Goal: Information Seeking & Learning: Find specific fact

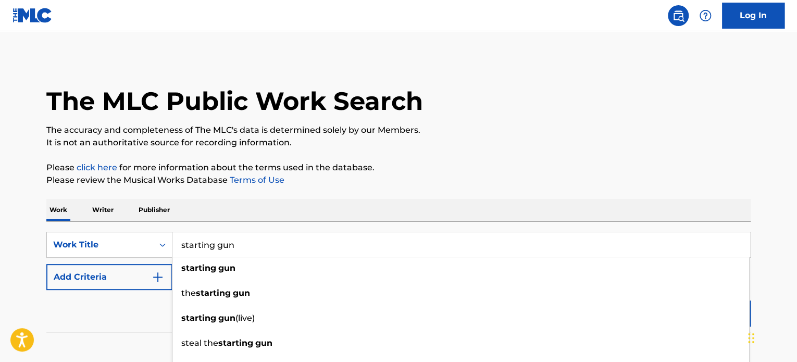
type input "starting gun"
click at [117, 280] on button "Add Criteria" at bounding box center [109, 277] width 126 height 26
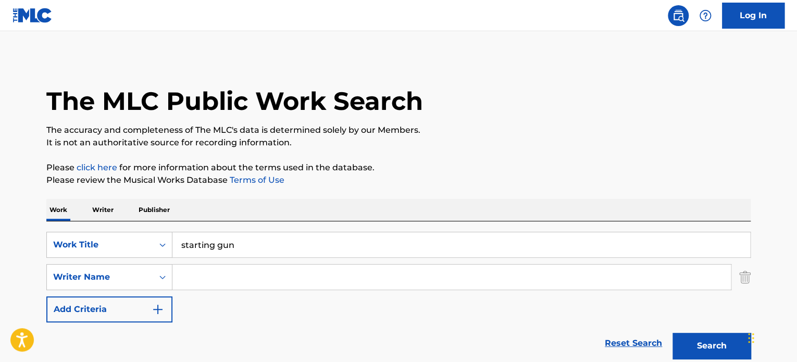
click at [186, 276] on input "Search Form" at bounding box center [451, 277] width 558 height 25
click at [186, 276] on input "pradelles" at bounding box center [451, 277] width 558 height 25
type input "pradelles"
click at [692, 343] on button "Search" at bounding box center [711, 346] width 78 height 26
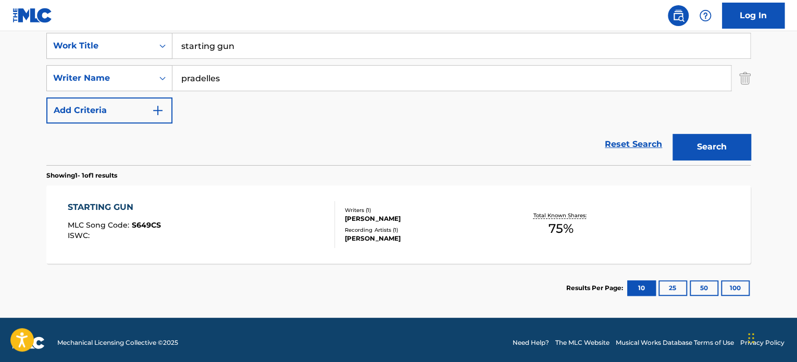
scroll to position [204, 0]
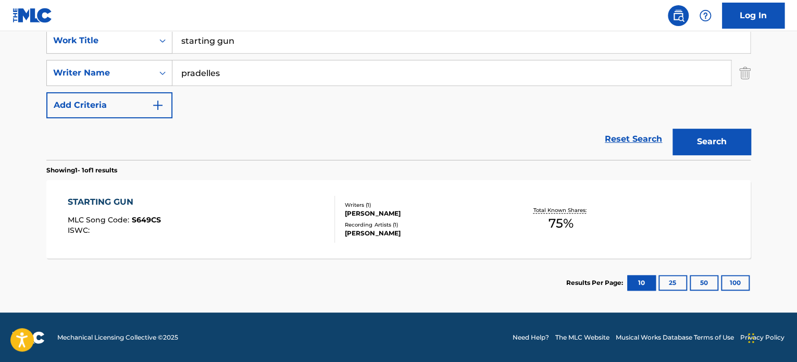
click at [261, 199] on div "STARTING GUN MLC Song Code : S649CS ISWC :" at bounding box center [202, 219] width 268 height 47
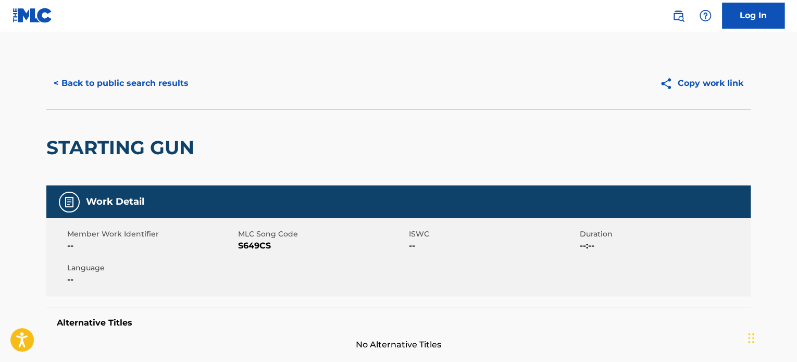
click at [153, 84] on button "< Back to public search results" at bounding box center [120, 83] width 149 height 26
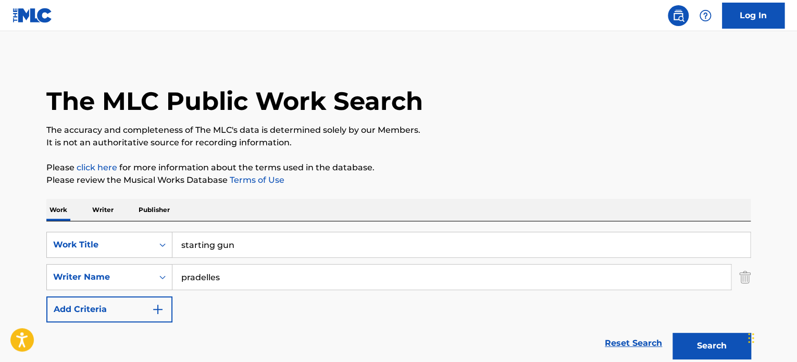
scroll to position [145, 0]
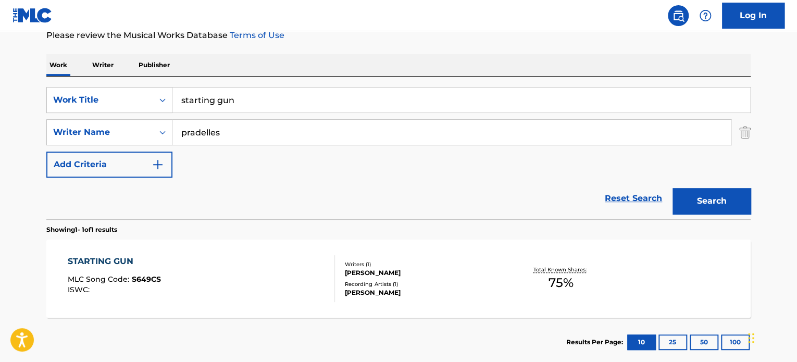
click at [225, 96] on input "starting gun" at bounding box center [461, 100] width 578 height 25
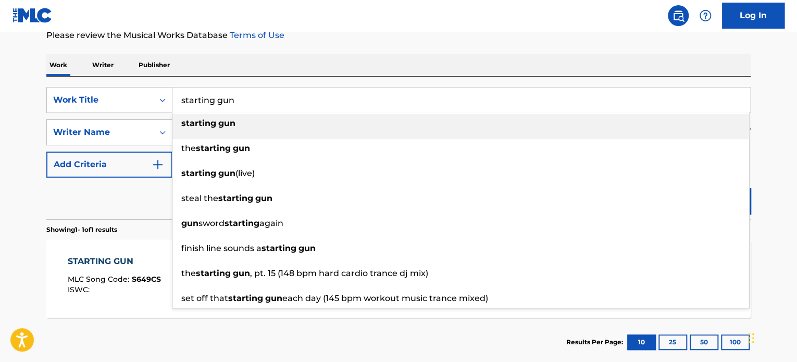
paste input "vagabond"
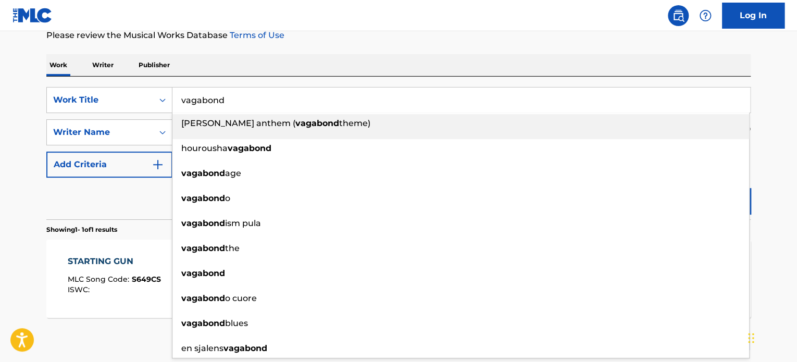
type input "vagabond"
click at [143, 193] on div "Reset Search Search" at bounding box center [398, 199] width 704 height 42
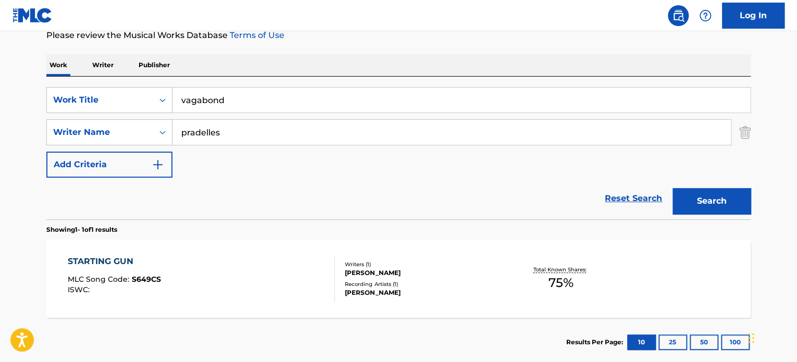
click at [206, 133] on input "pradelles" at bounding box center [451, 132] width 558 height 25
click at [206, 133] on input "[PERSON_NAME]" at bounding box center [451, 132] width 558 height 25
type input "[PERSON_NAME]"
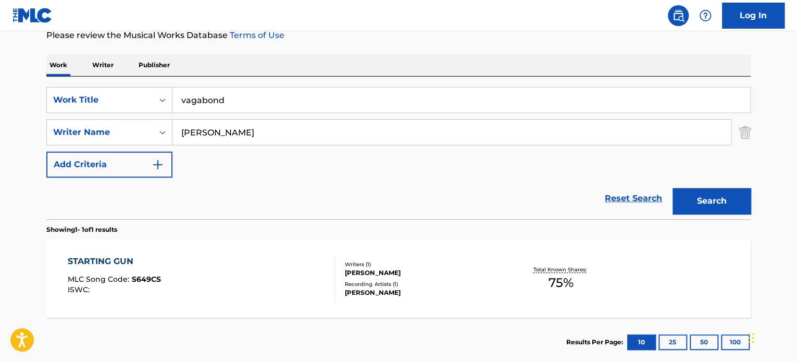
click at [706, 199] on button "Search" at bounding box center [711, 201] width 78 height 26
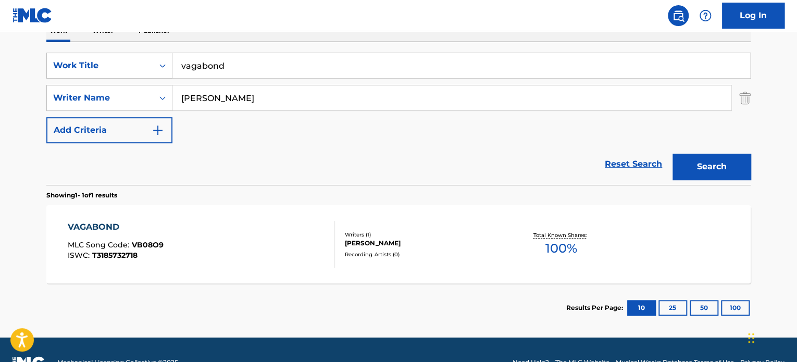
scroll to position [197, 0]
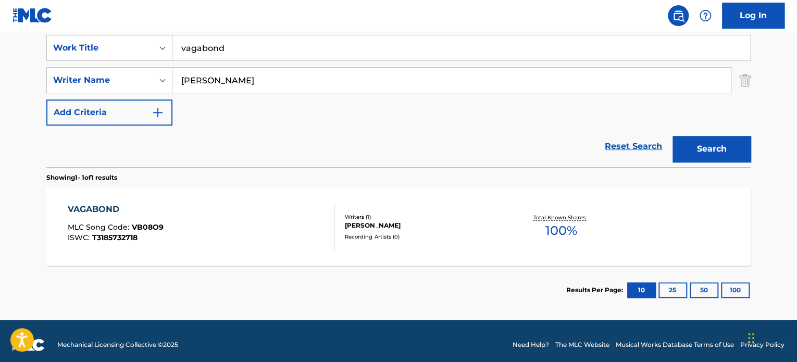
click at [282, 214] on div "VAGABOND MLC Song Code : VB08O9 ISWC : T3185732718" at bounding box center [202, 226] width 268 height 47
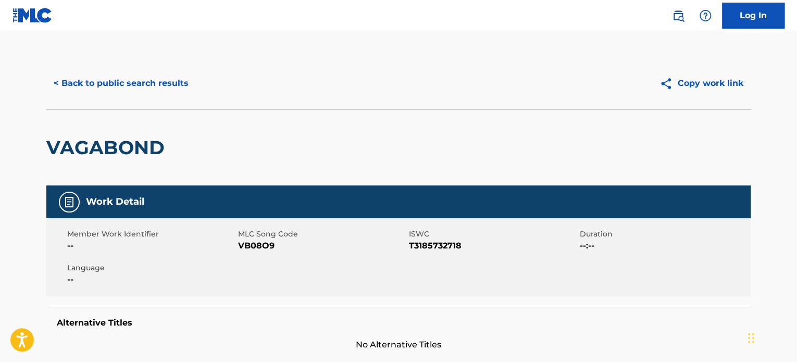
click at [153, 89] on button "< Back to public search results" at bounding box center [120, 83] width 149 height 26
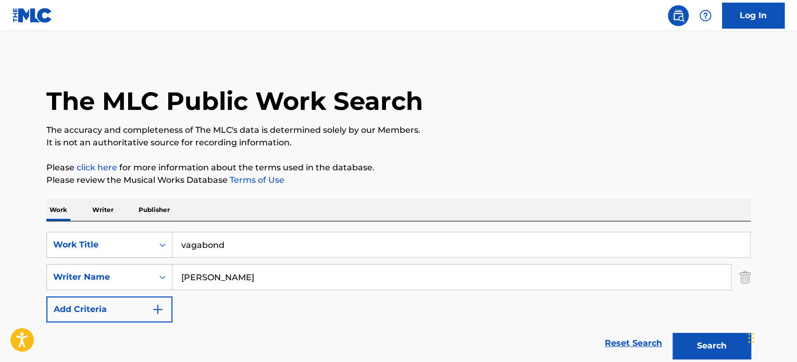
scroll to position [145, 0]
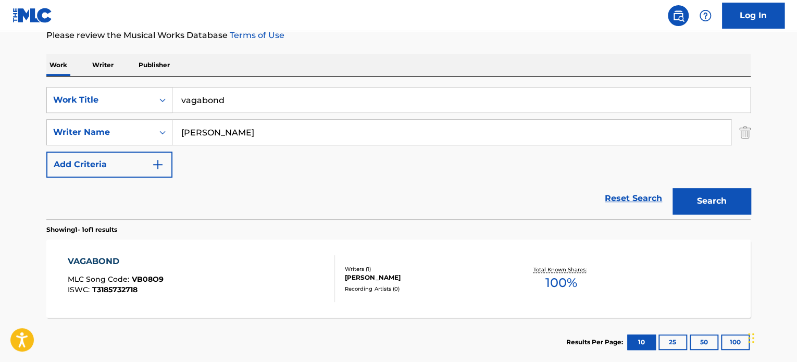
click at [197, 105] on input "vagabond" at bounding box center [461, 100] width 578 height 25
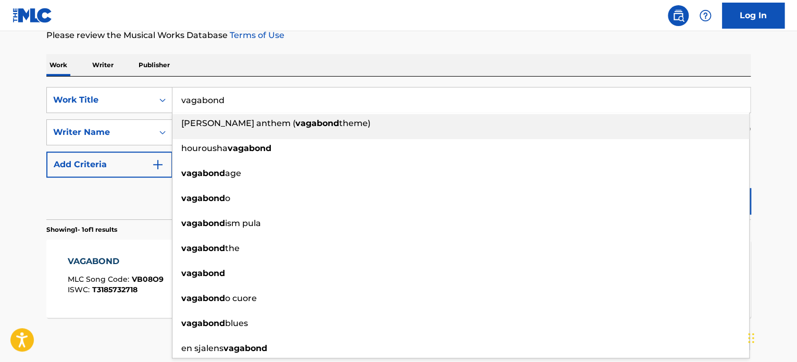
paste input "grunge match"
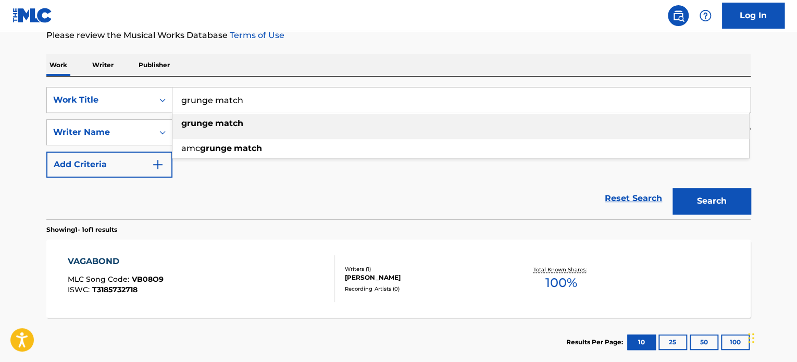
type input "grunge match"
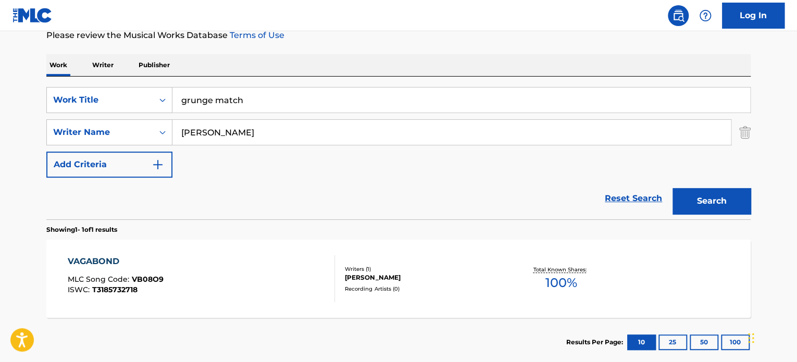
click at [153, 202] on div "Reset Search Search" at bounding box center [398, 199] width 704 height 42
click at [205, 135] on input "[PERSON_NAME]" at bounding box center [451, 132] width 558 height 25
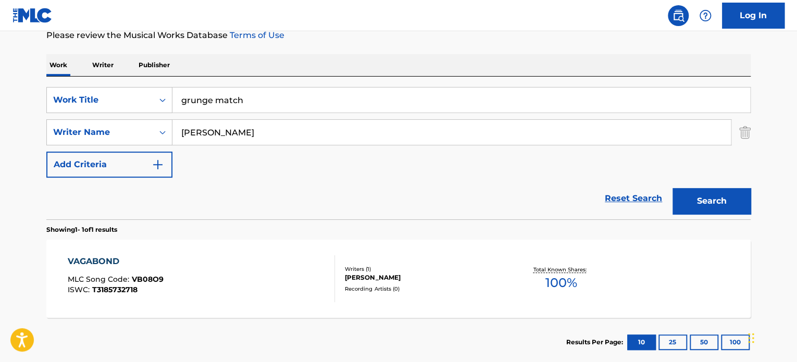
click at [698, 194] on button "Search" at bounding box center [711, 201] width 78 height 26
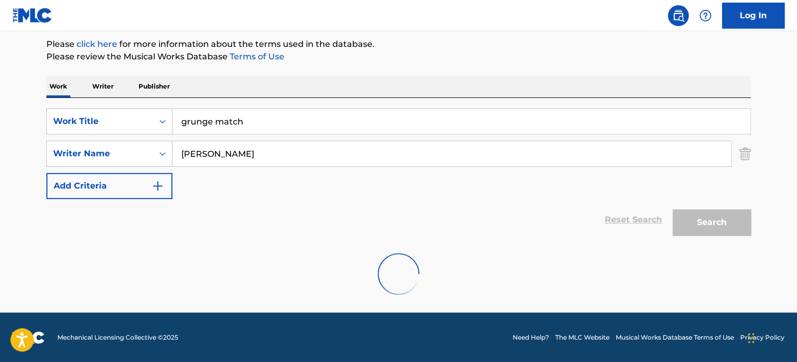
scroll to position [90, 0]
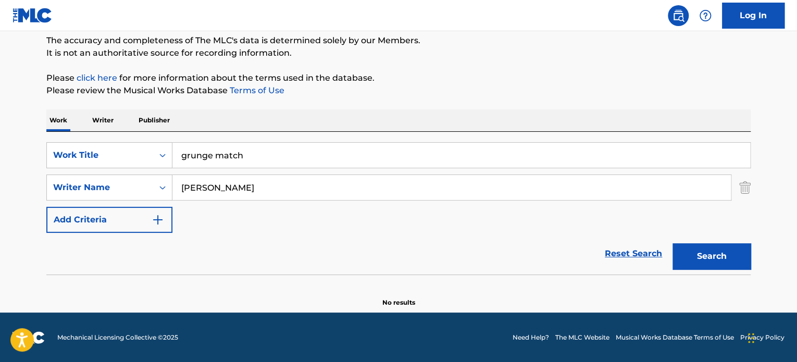
click at [294, 186] on input "[PERSON_NAME]" at bounding box center [451, 187] width 558 height 25
type input "k"
click at [294, 186] on input "kenigson" at bounding box center [451, 187] width 558 height 25
type input "kenigson"
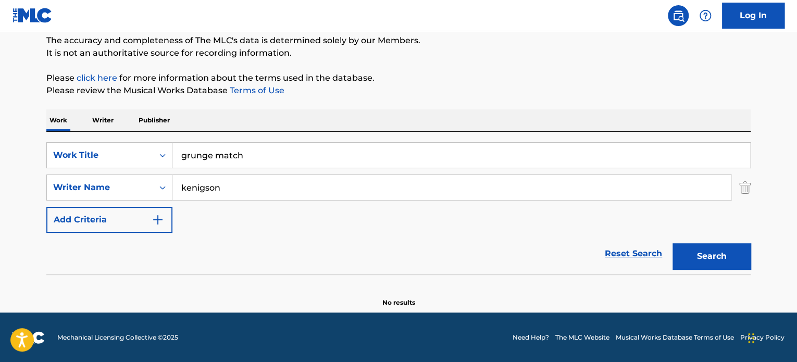
click at [693, 248] on button "Search" at bounding box center [711, 256] width 78 height 26
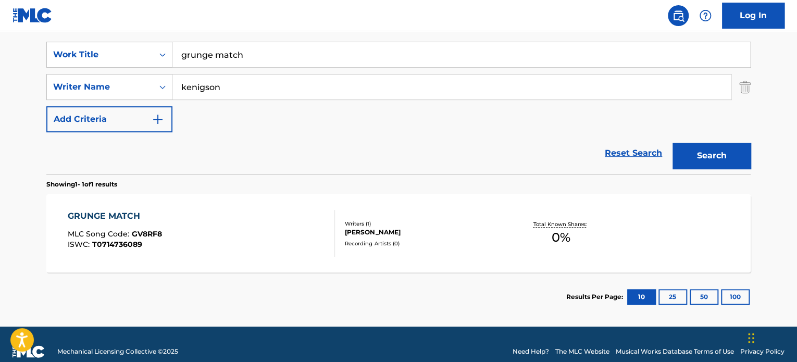
scroll to position [194, 0]
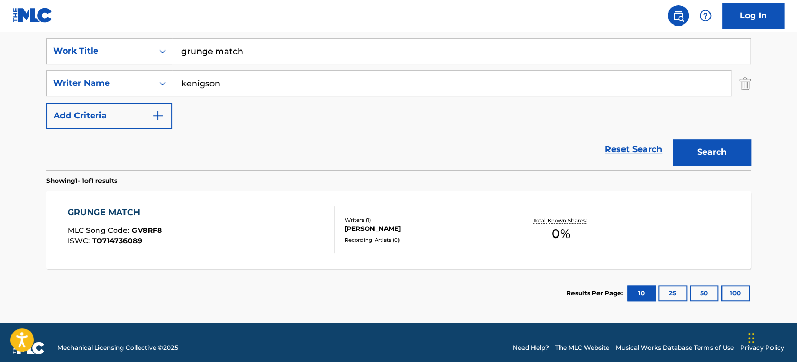
click at [263, 237] on div "GRUNGE MATCH MLC Song Code : GV8RF8 ISWC : T0714736089" at bounding box center [202, 229] width 268 height 47
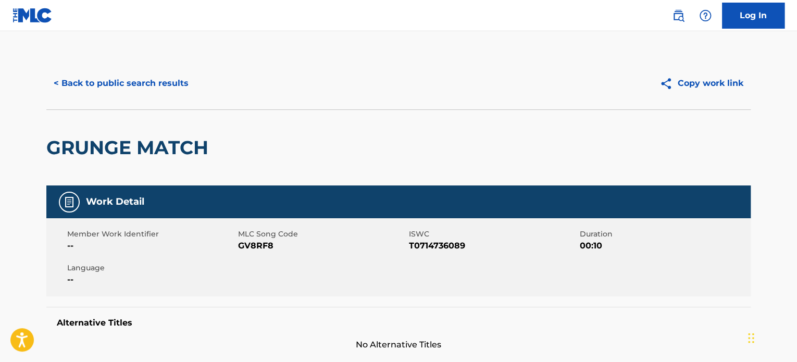
click at [171, 80] on button "< Back to public search results" at bounding box center [120, 83] width 149 height 26
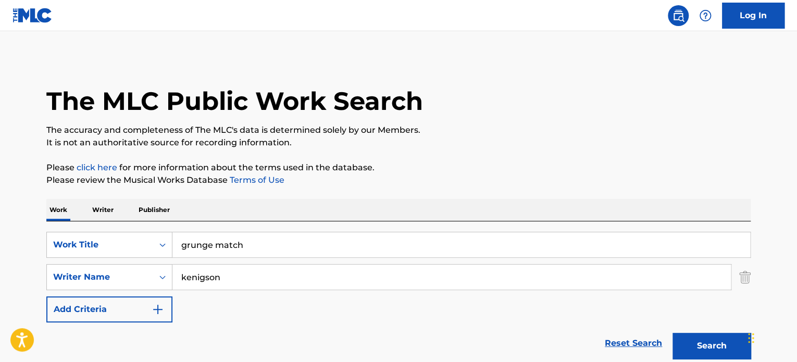
scroll to position [145, 0]
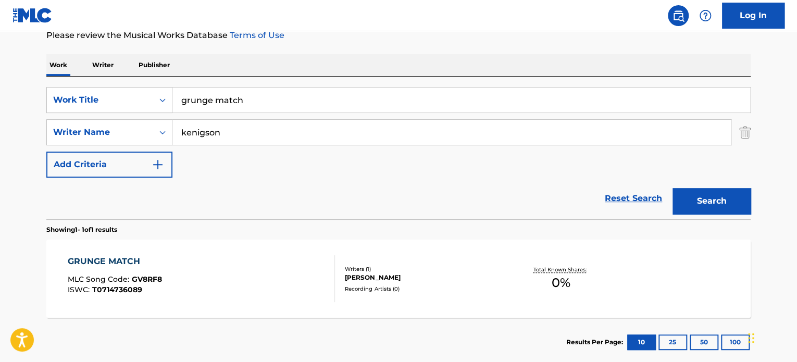
click at [204, 98] on input "grunge match" at bounding box center [461, 100] width 578 height 25
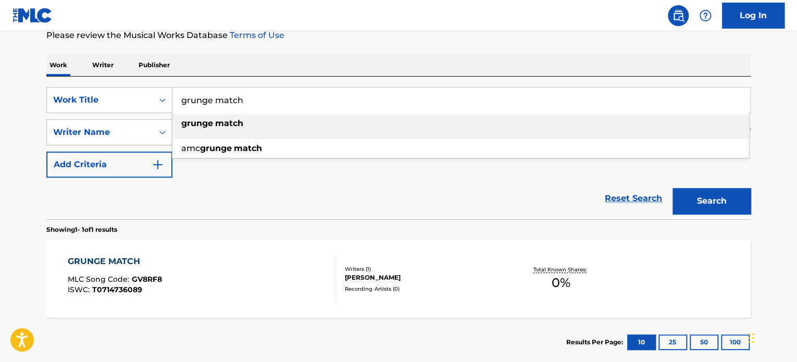
paste input "ai assassin"
type input "ai assassin"
click at [158, 214] on div "Reset Search Search" at bounding box center [398, 199] width 704 height 42
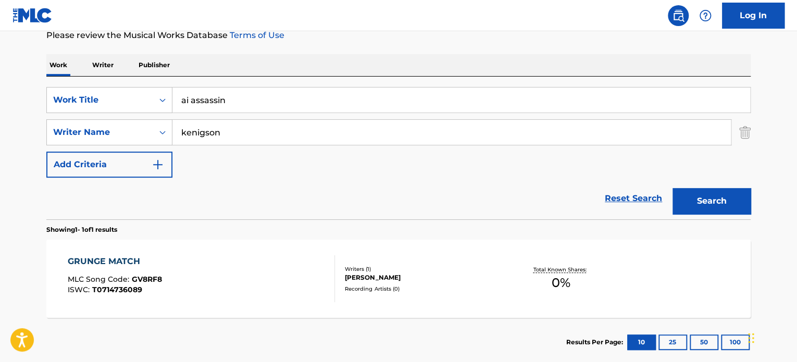
click at [215, 129] on input "kenigson" at bounding box center [451, 132] width 558 height 25
click at [672, 188] on button "Search" at bounding box center [711, 201] width 78 height 26
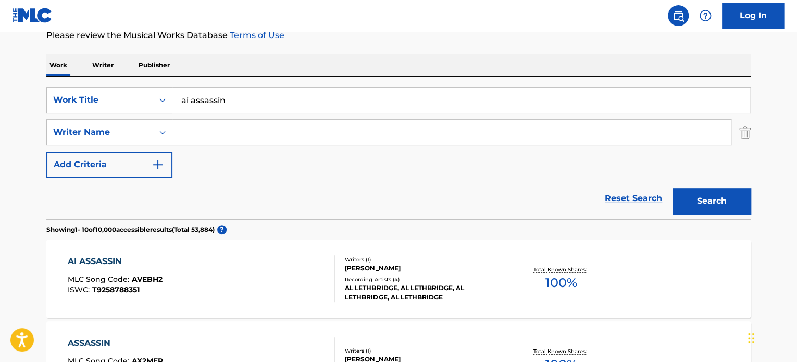
click at [273, 260] on div "AI ASSASSIN MLC Song Code : AVEBH2 ISWC : T9258788351" at bounding box center [202, 278] width 268 height 47
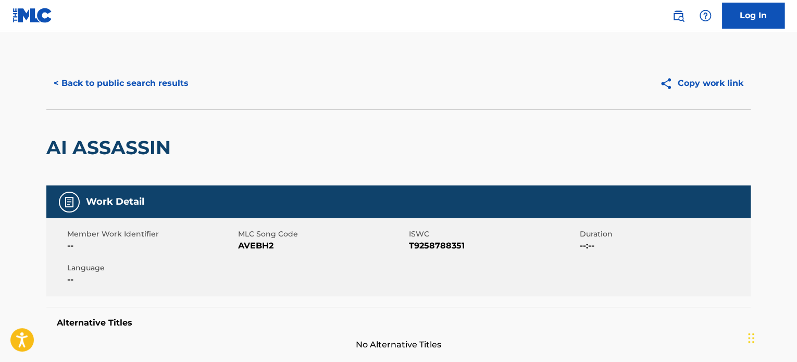
click at [166, 86] on button "< Back to public search results" at bounding box center [120, 83] width 149 height 26
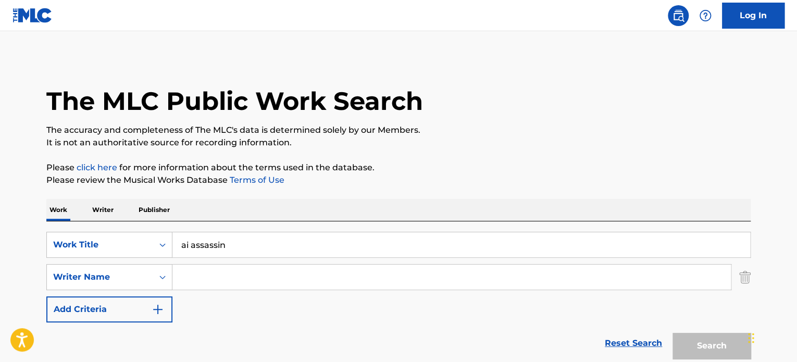
scroll to position [145, 0]
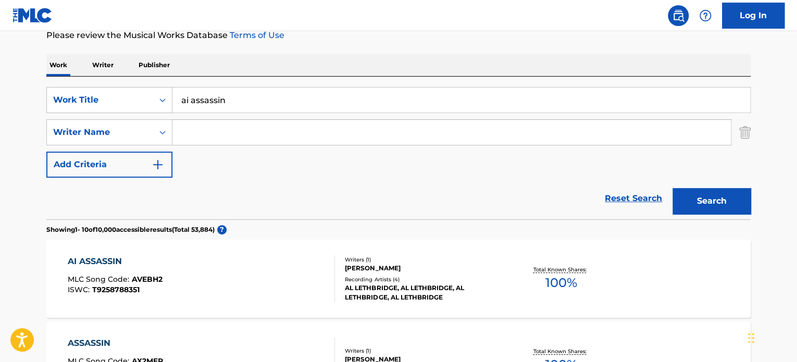
click at [201, 95] on input "ai assassin" at bounding box center [461, 100] width 578 height 25
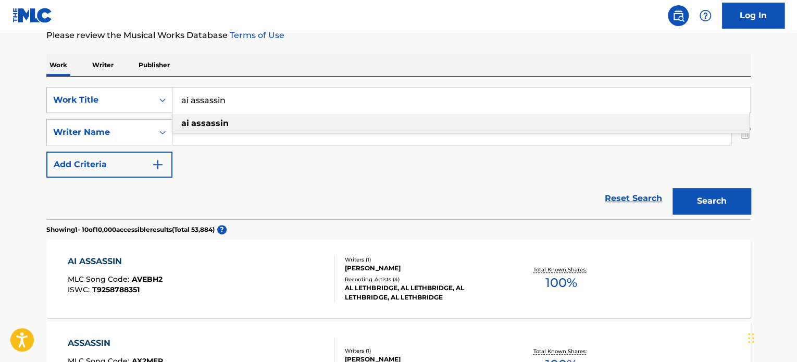
paste input "TICKING TIMEBOMB"
type input "TICKING TIMEBOMB"
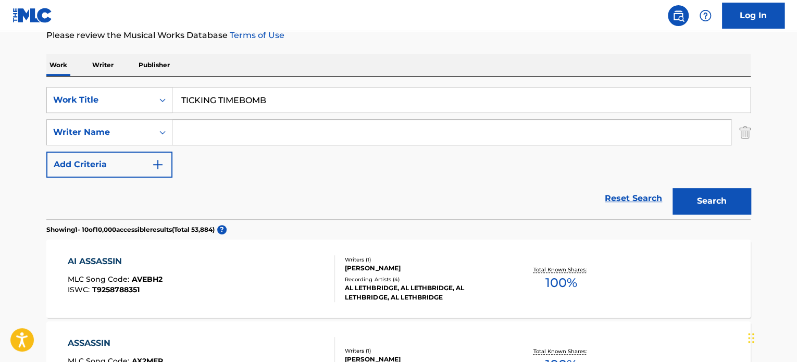
click at [163, 197] on div "Reset Search Search" at bounding box center [398, 199] width 704 height 42
click at [218, 129] on input "Search Form" at bounding box center [451, 132] width 558 height 25
click at [218, 129] on input "KOCK" at bounding box center [451, 132] width 558 height 25
type input "KOCK"
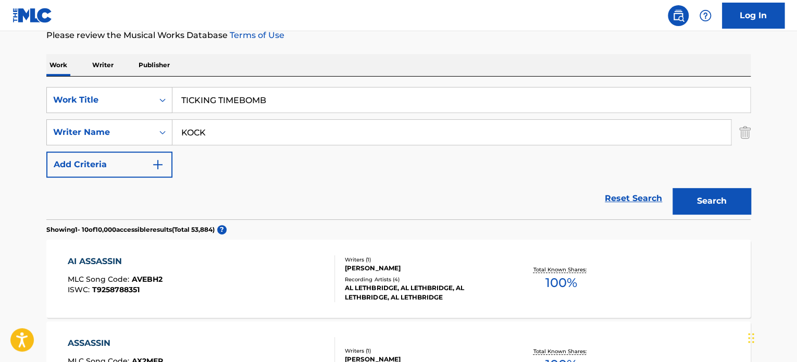
click at [704, 200] on button "Search" at bounding box center [711, 201] width 78 height 26
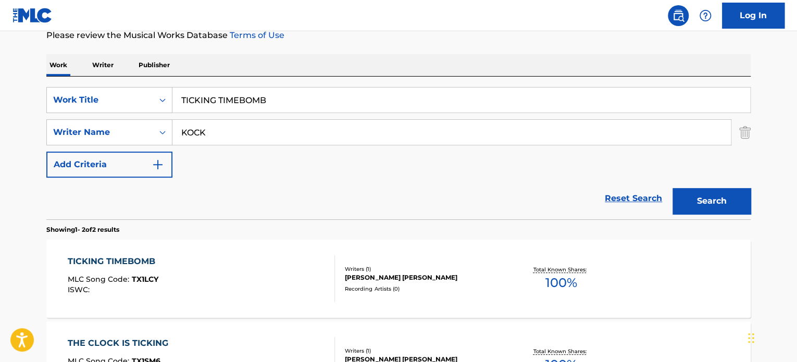
click at [253, 250] on div "TICKING TIMEBOMB MLC Song Code : TX1LCY ISWC : Writers ( 1 ) [PERSON_NAME] [PER…" at bounding box center [398, 279] width 704 height 78
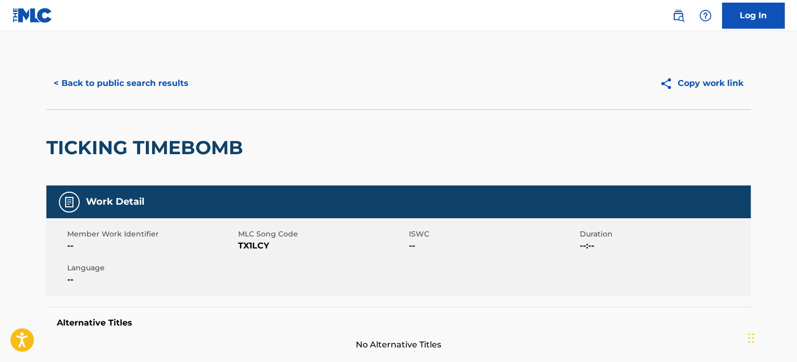
click at [142, 89] on button "< Back to public search results" at bounding box center [120, 83] width 149 height 26
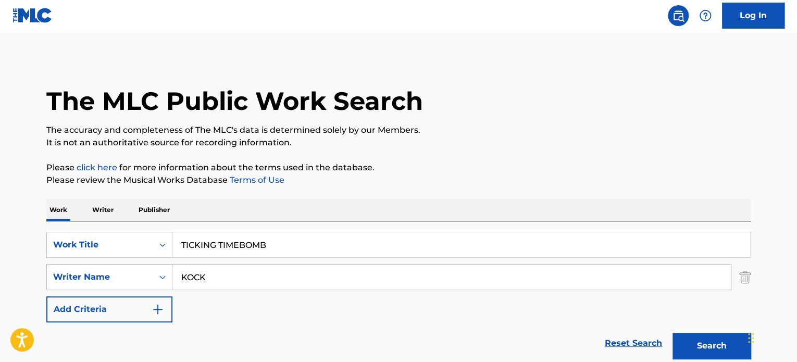
scroll to position [145, 0]
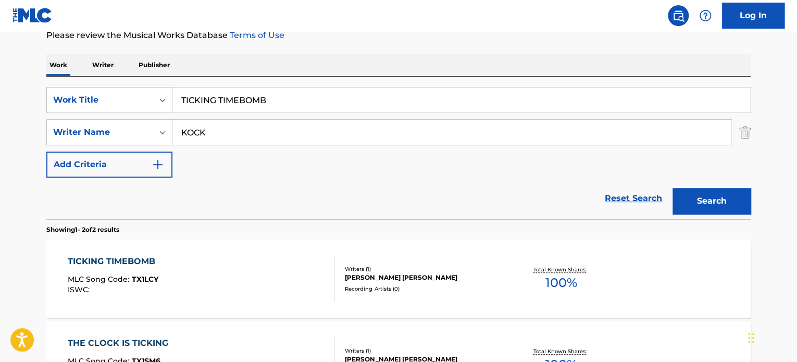
click at [207, 99] on input "TICKING TIMEBOMB" at bounding box center [461, 100] width 578 height 25
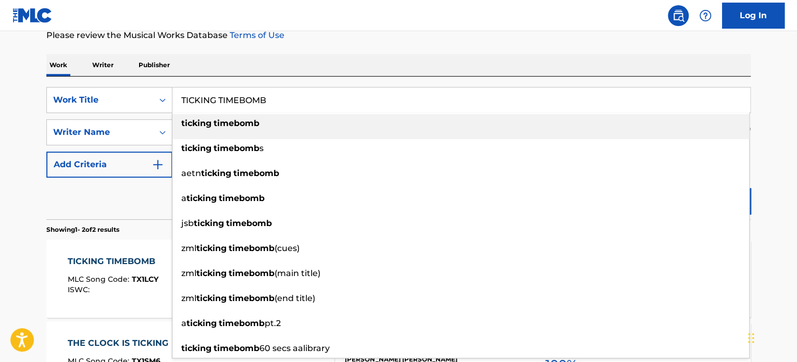
click at [207, 99] on input "TICKING TIMEBOMB" at bounding box center [461, 100] width 578 height 25
paste input "SUSPENSE IN MOTION"
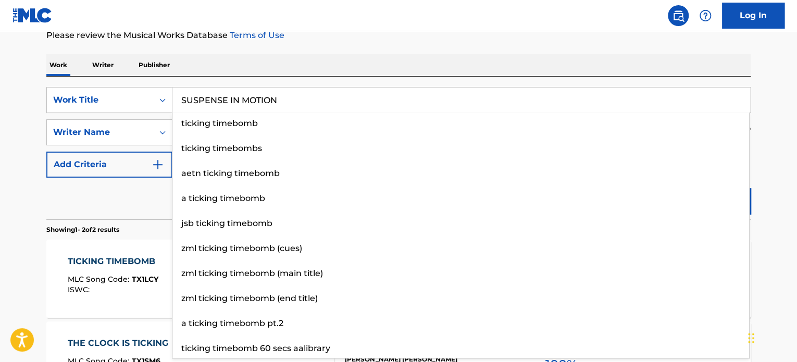
type input "SUSPENSE IN MOTION"
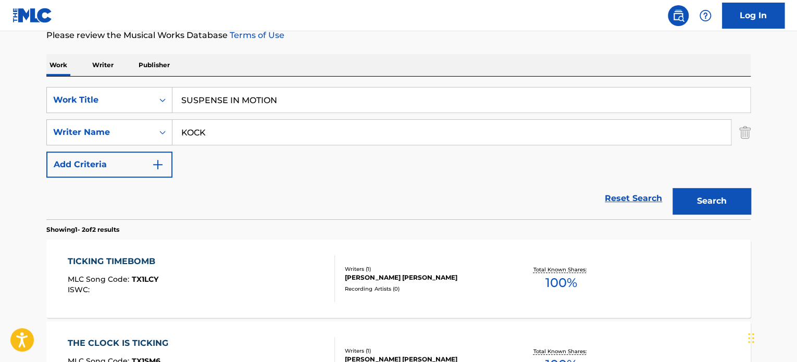
click at [138, 204] on div "Reset Search Search" at bounding box center [398, 199] width 704 height 42
click at [216, 132] on input "KOCK" at bounding box center [451, 132] width 558 height 25
click at [216, 132] on input "HAMMI" at bounding box center [451, 132] width 558 height 25
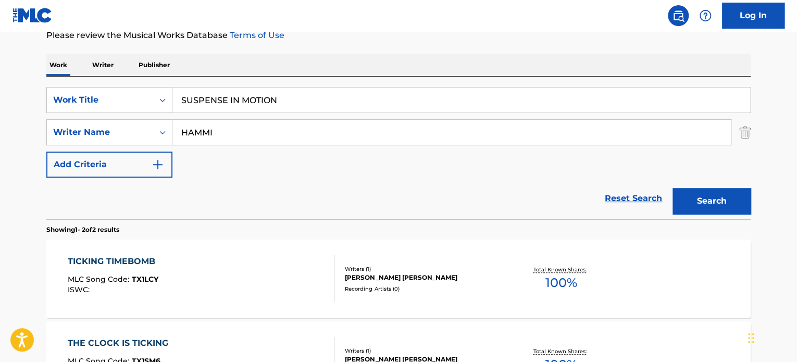
type input "HAMMI"
click at [725, 198] on button "Search" at bounding box center [711, 201] width 78 height 26
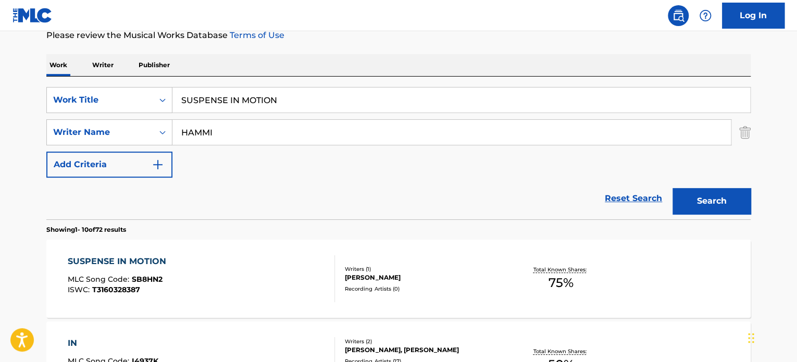
click at [252, 245] on div "SUSPENSE IN MOTION MLC Song Code : SB8HN2 ISWC : T3160328387 Writers ( 1 ) [PER…" at bounding box center [398, 279] width 704 height 78
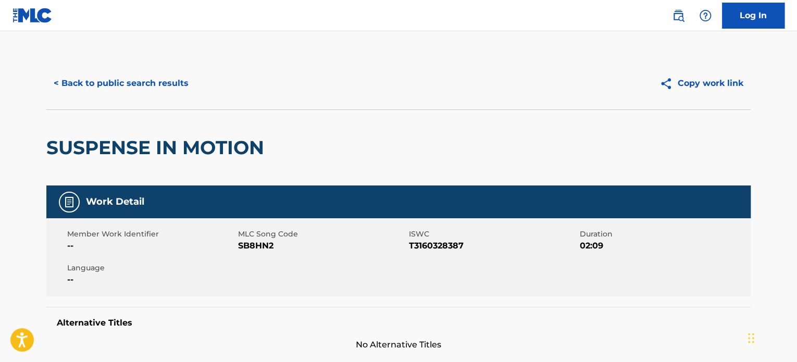
click at [144, 89] on button "< Back to public search results" at bounding box center [120, 83] width 149 height 26
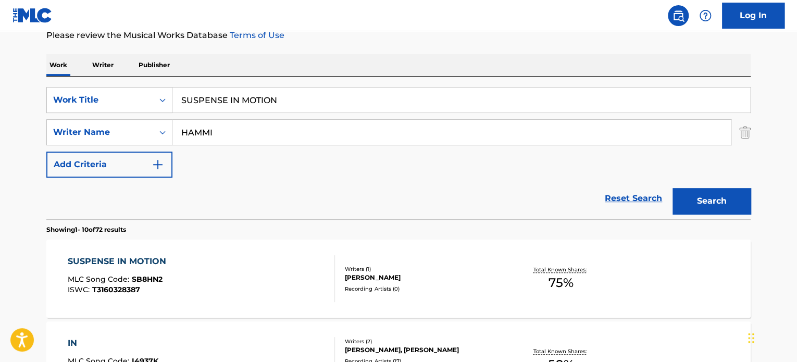
click at [202, 99] on input "SUSPENSE IN MOTION" at bounding box center [461, 100] width 578 height 25
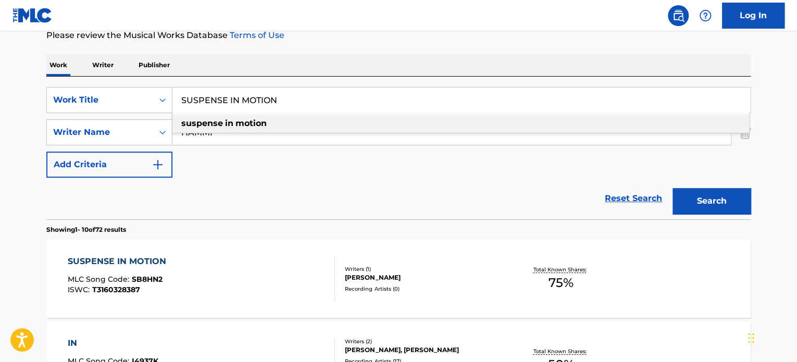
paste input "PINKY WINKY"
type input "PINKY WINKY"
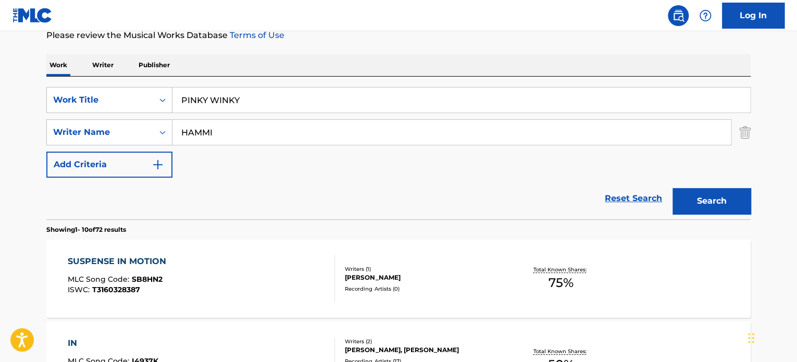
click at [152, 213] on div "Reset Search Search" at bounding box center [398, 199] width 704 height 42
click at [215, 131] on input "HAMMI" at bounding box center [451, 132] width 558 height 25
click at [706, 194] on button "Search" at bounding box center [711, 201] width 78 height 26
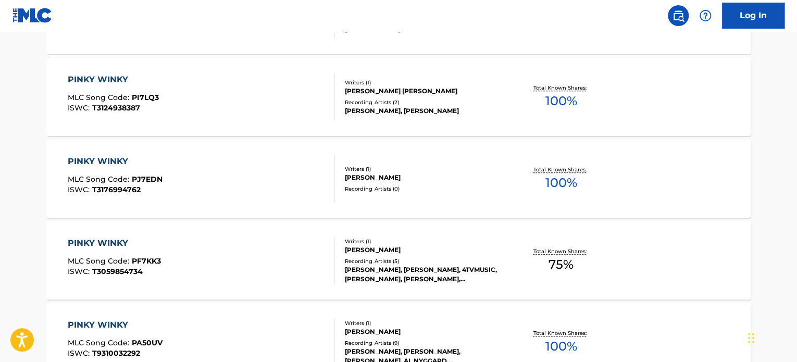
scroll to position [457, 0]
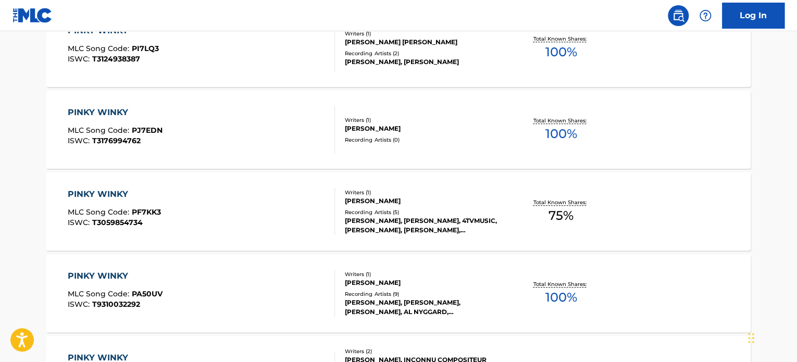
click at [310, 189] on div "PINKY WINKY MLC Song Code : PF7KK3 ISWC : T3059854734" at bounding box center [202, 211] width 268 height 47
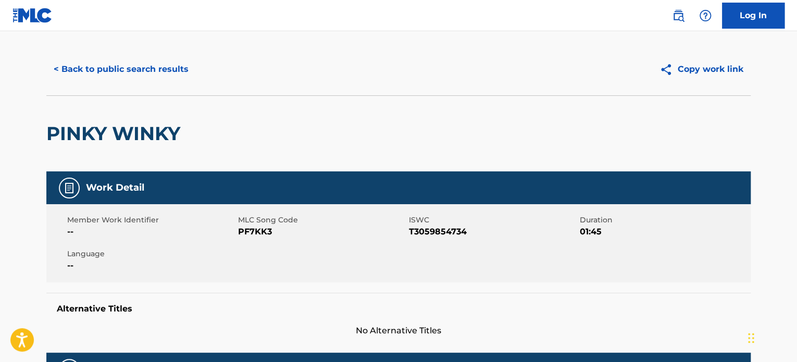
scroll to position [365, 0]
